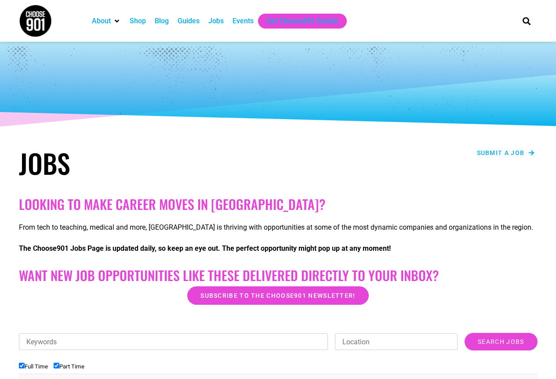
click at [513, 154] on span "Submit a job" at bounding box center [501, 153] width 48 height 6
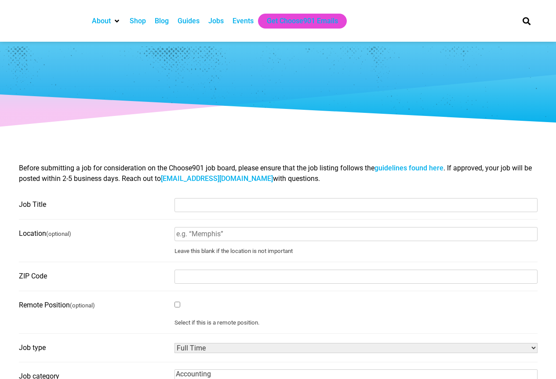
select select
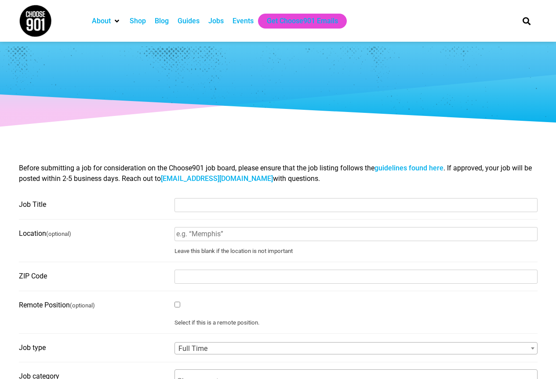
click at [318, 206] on input "Job Title" at bounding box center [355, 205] width 363 height 14
paste input "NHG ASSIST GENERAL MANAGER"
type input "NHG ASSIST GENERAL MANAGER"
click at [211, 236] on input "Location (optional)" at bounding box center [355, 234] width 363 height 14
type input "NSA MID SOUTH"
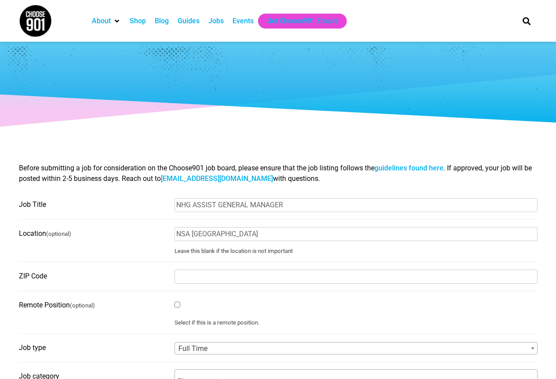
click at [226, 275] on input "ZIP Code" at bounding box center [355, 277] width 363 height 14
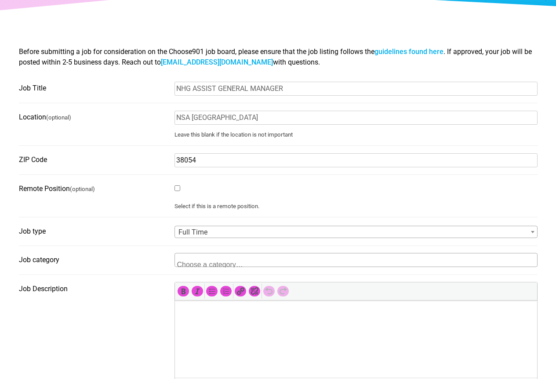
scroll to position [132, 0]
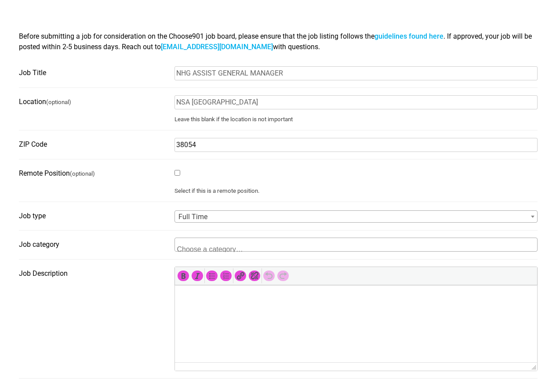
type input "38054"
click at [221, 247] on textarea "Search" at bounding box center [219, 248] width 85 height 8
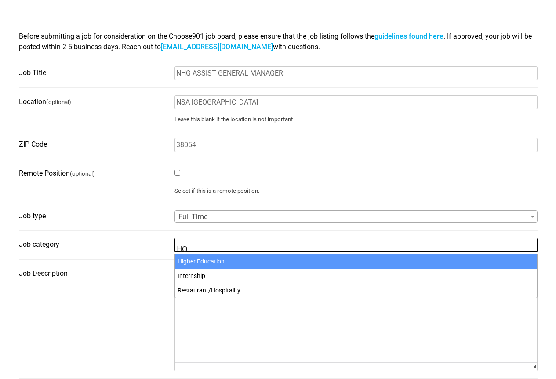
scroll to position [1, 0]
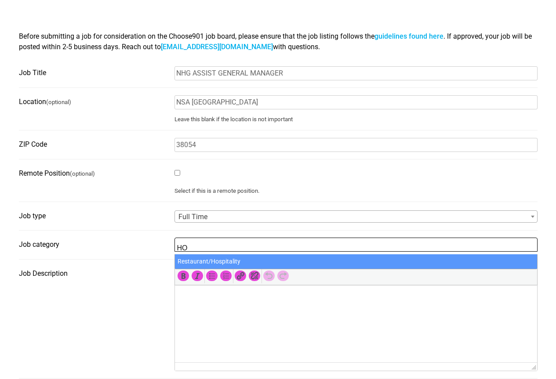
type textarea "HO"
select select "115"
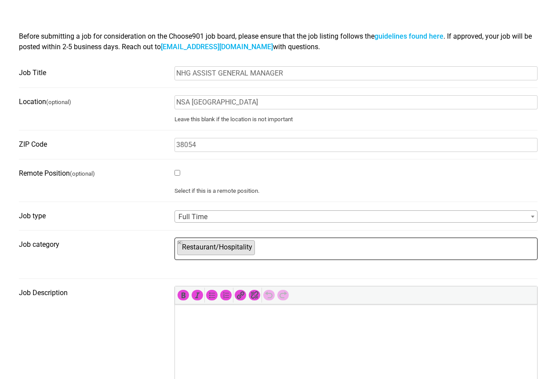
scroll to position [251, 0]
click at [332, 252] on ul "× Restaurant/Hospitality" at bounding box center [355, 247] width 360 height 19
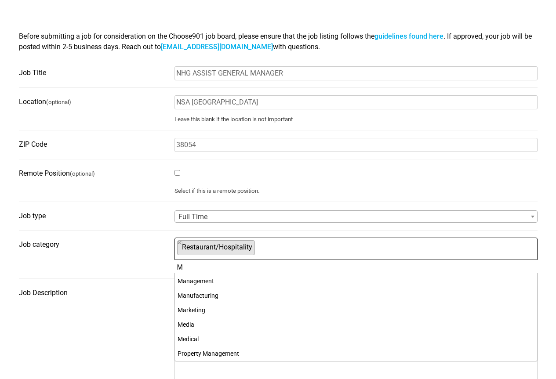
scroll to position [0, 0]
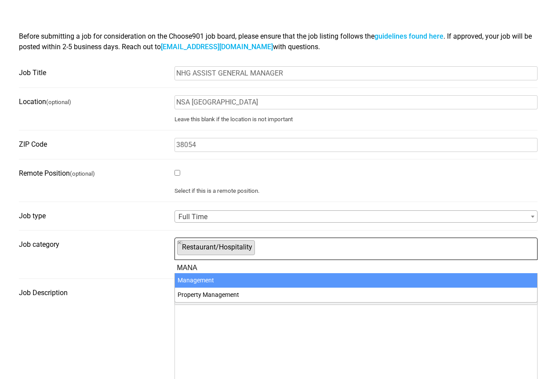
type textarea "MANA"
select select "108"
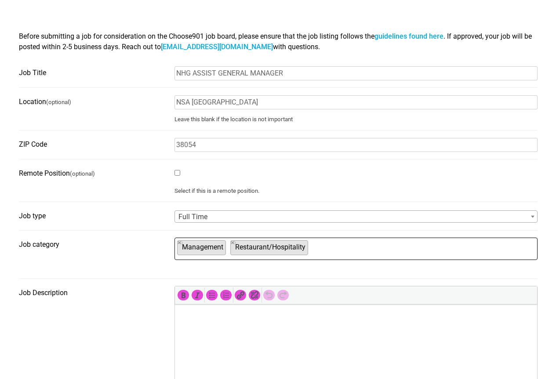
click at [332, 252] on ul "× Management × Restaurant/Hospitality" at bounding box center [355, 247] width 360 height 19
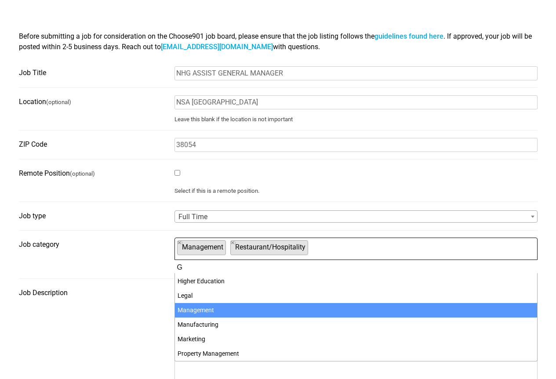
scroll to position [0, 0]
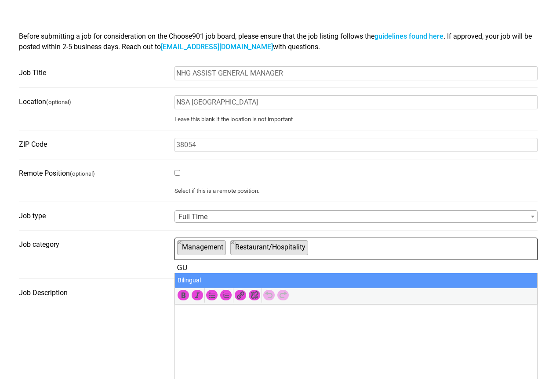
type textarea "G"
type textarea "CU"
select select "99"
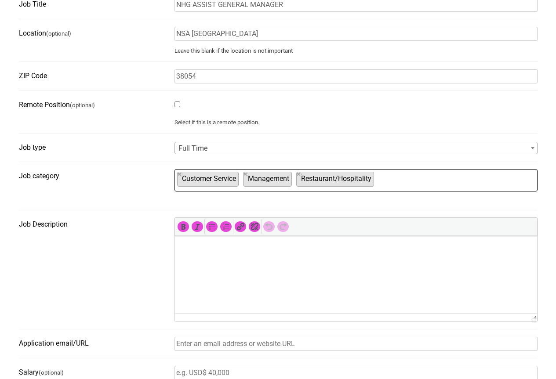
scroll to position [220, 0]
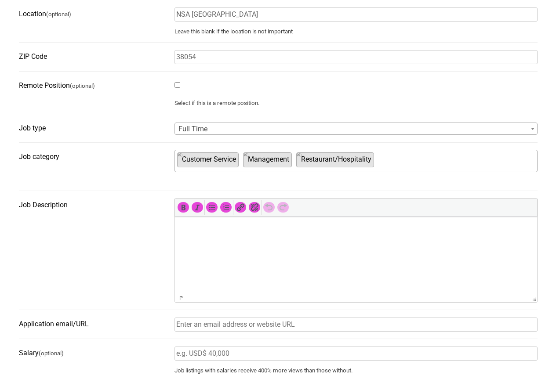
click at [316, 239] on html at bounding box center [355, 229] width 362 height 25
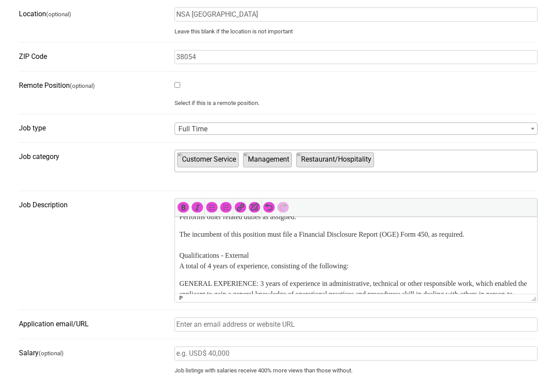
scroll to position [586, 0]
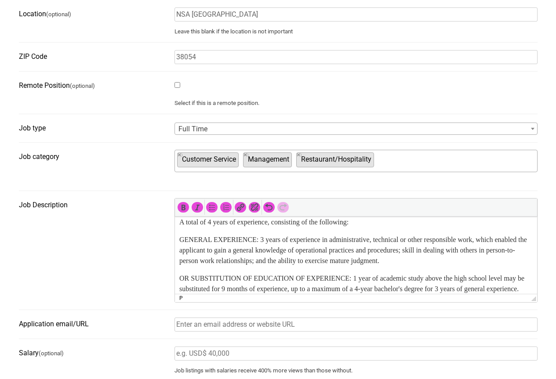
click at [260, 228] on p "The incumbent of this position must file a Financial Disclosure Report (OGE) Fo…" at bounding box center [355, 206] width 353 height 42
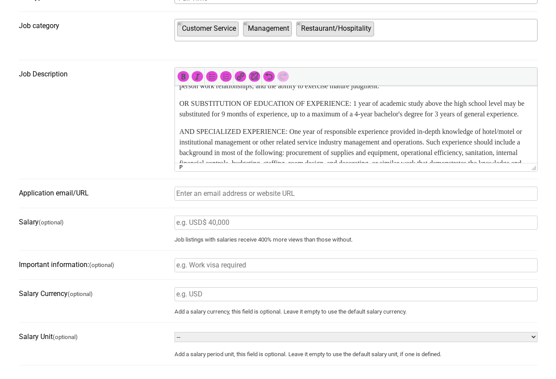
scroll to position [351, 0]
click at [249, 197] on input "Application email/URL" at bounding box center [355, 193] width 363 height 14
click at [255, 195] on input "Application email/URL" at bounding box center [355, 193] width 363 height 14
click at [235, 227] on input "Salary (optional)" at bounding box center [355, 222] width 363 height 14
click at [242, 203] on fieldset "Application email/URL" at bounding box center [278, 196] width 518 height 22
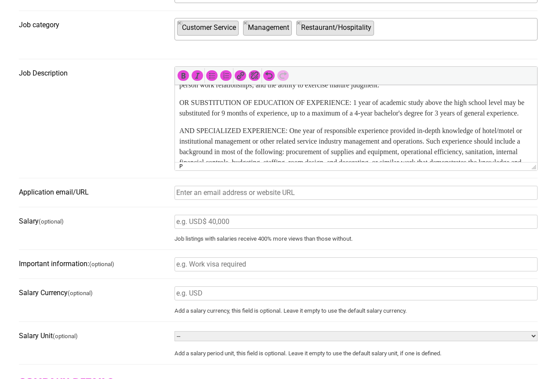
click at [243, 199] on input "Application email/URL" at bounding box center [355, 193] width 363 height 14
paste input "https://www.mynavyexchange.com/nex/work-for-us"
type input "https://www.mynavyexchange.com/nex/work-for-us"
click at [234, 224] on input "Salary (optional)" at bounding box center [355, 222] width 363 height 14
paste input "starting at $49,0000+ DOE"
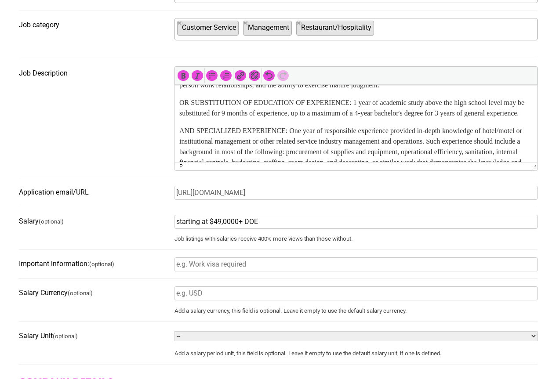
type input "starting at $49,0000+ DOE"
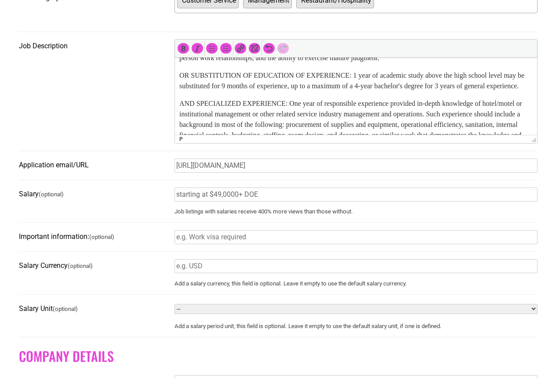
scroll to position [439, 0]
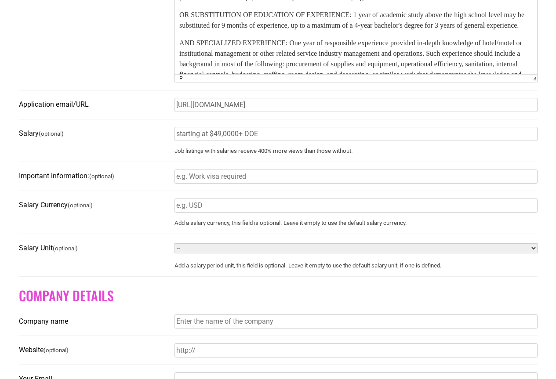
click at [318, 206] on input "Salary Currency (optional)" at bounding box center [355, 206] width 363 height 14
click at [230, 253] on select "-- Year Month Week Day Hour" at bounding box center [355, 248] width 363 height 10
select select "YEAR"
click at [174, 248] on select "-- Year Month Week Day Hour" at bounding box center [355, 248] width 363 height 10
click at [144, 291] on form "Have an account? Sign in Job Title NHG ASSIST GENERAL MANAGER Location (optiona…" at bounding box center [278, 117] width 518 height 718
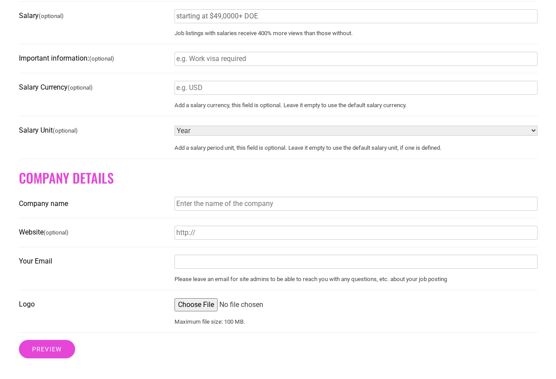
scroll to position [571, 0]
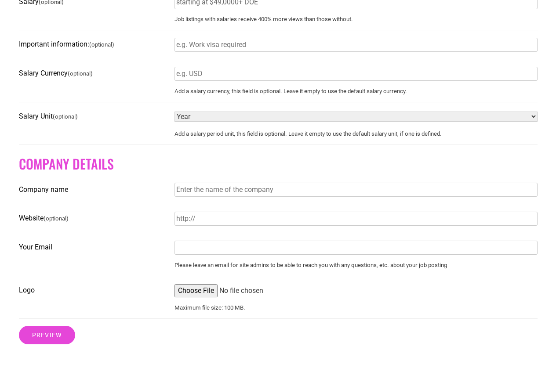
click at [213, 196] on input "Company name" at bounding box center [355, 190] width 363 height 14
click at [255, 197] on input "Company name" at bounding box center [355, 190] width 363 height 14
drag, startPoint x: 351, startPoint y: 196, endPoint x: 26, endPoint y: 189, distance: 324.7
click at [26, 189] on fieldset "Company name nAVY eXCHANGE sERVICE cOMMAND" at bounding box center [278, 194] width 518 height 22
type input "Navy Exchange Service Command"
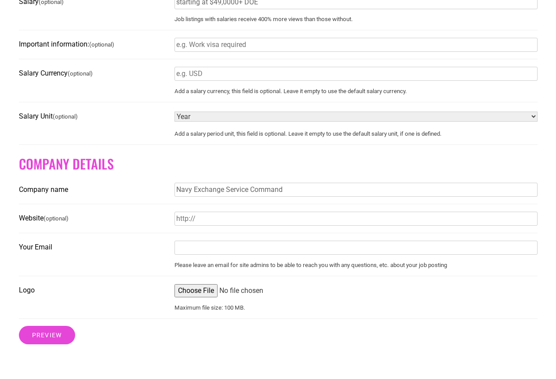
click at [199, 255] on input "Your Email" at bounding box center [355, 248] width 363 height 14
type input "sarah.thill@nexweb.org"
click at [197, 297] on input "Logo" at bounding box center [355, 290] width 363 height 13
type input "C:\fakepath\NEXCOM LOGO.JPG"
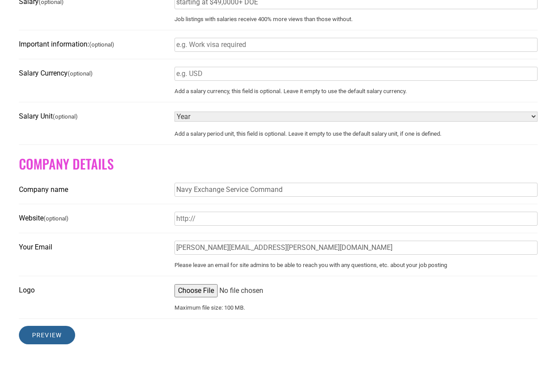
click at [53, 344] on input "Preview" at bounding box center [47, 335] width 56 height 18
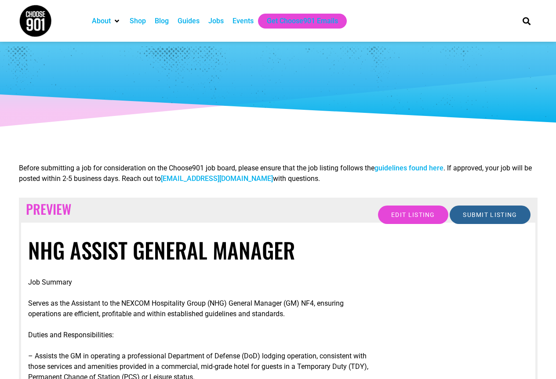
click at [492, 214] on input "Submit Listing" at bounding box center [489, 215] width 80 height 18
